Goal: Book appointment/travel/reservation

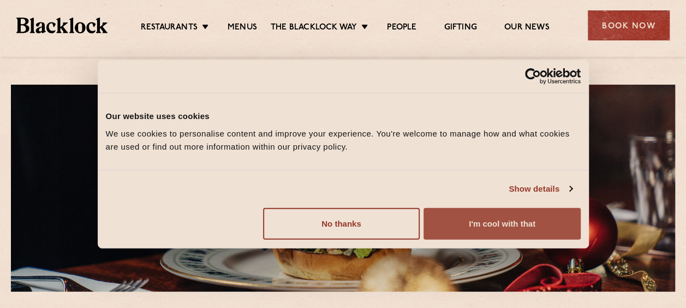
click at [487, 229] on button "I'm cool with that" at bounding box center [501, 223] width 157 height 32
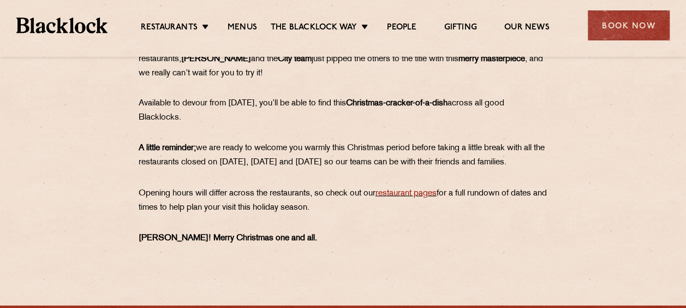
scroll to position [844, 0]
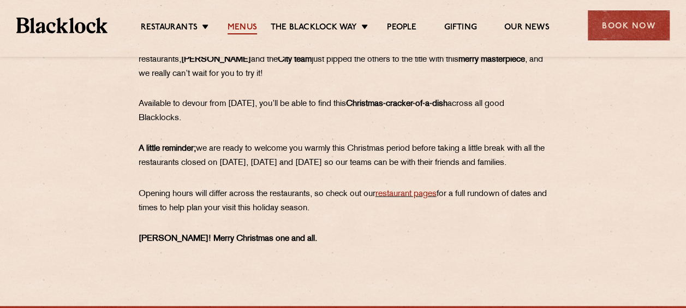
click at [237, 25] on link "Menus" at bounding box center [241, 28] width 29 height 12
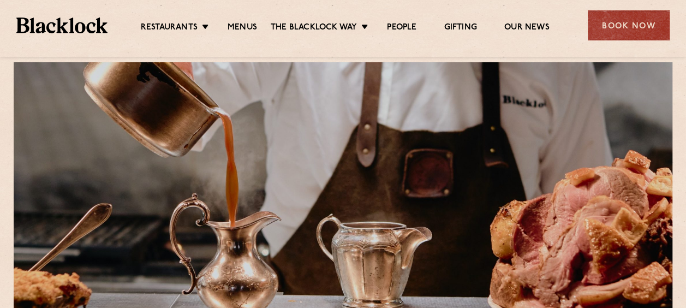
scroll to position [6, 0]
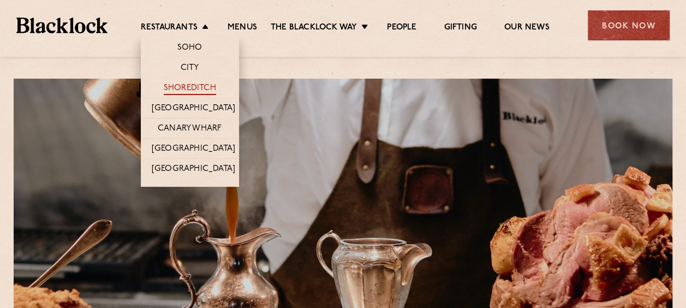
click at [195, 87] on link "Shoreditch" at bounding box center [190, 89] width 52 height 12
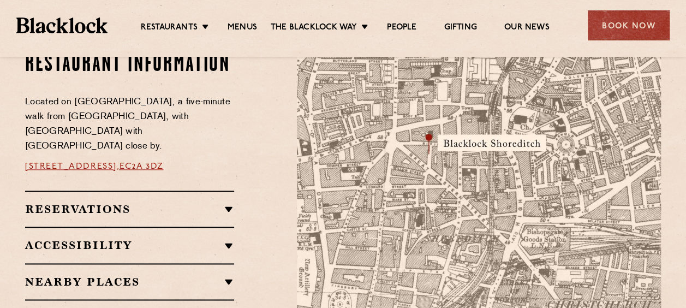
scroll to position [723, 0]
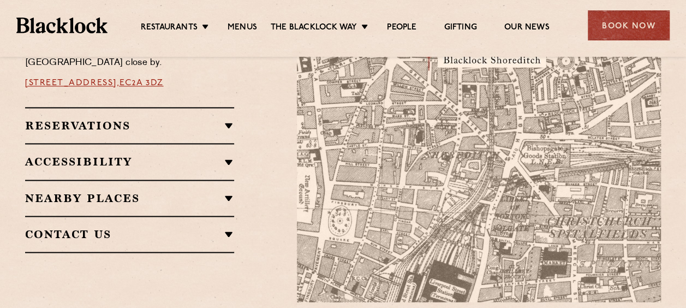
click at [123, 119] on h2 "Reservations" at bounding box center [129, 125] width 209 height 13
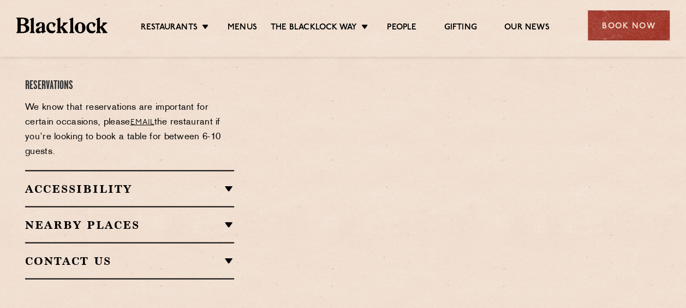
scroll to position [1000, 0]
